Goal: Task Accomplishment & Management: Use online tool/utility

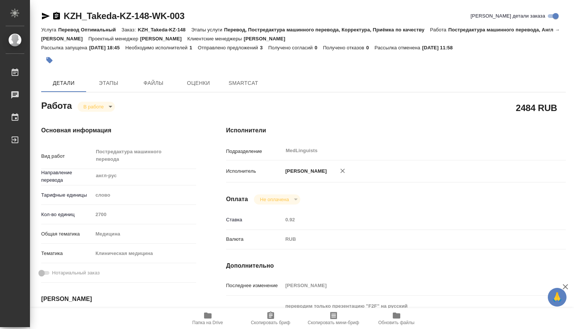
type textarea "x"
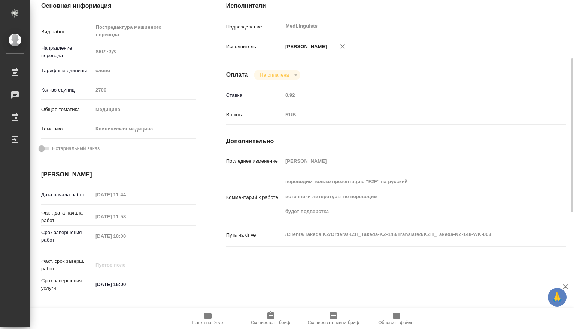
type textarea "x"
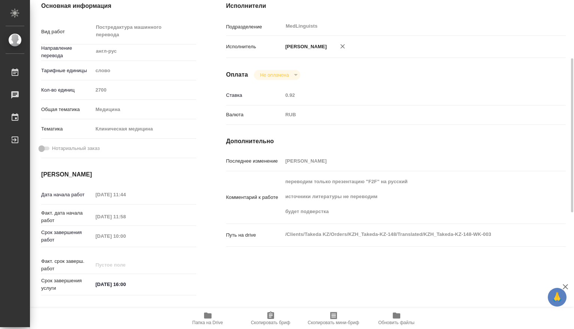
scroll to position [249, 0]
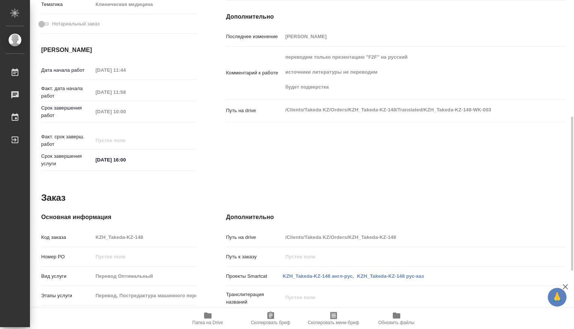
type textarea "x"
